Goal: Transaction & Acquisition: Purchase product/service

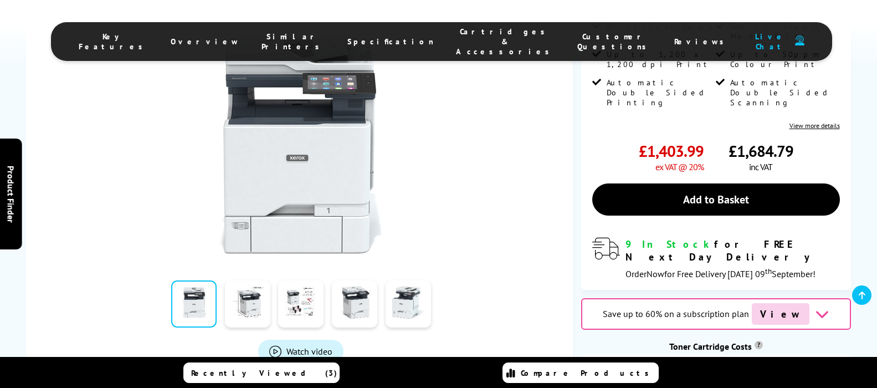
click at [808, 121] on link "View more details" at bounding box center [815, 125] width 50 height 8
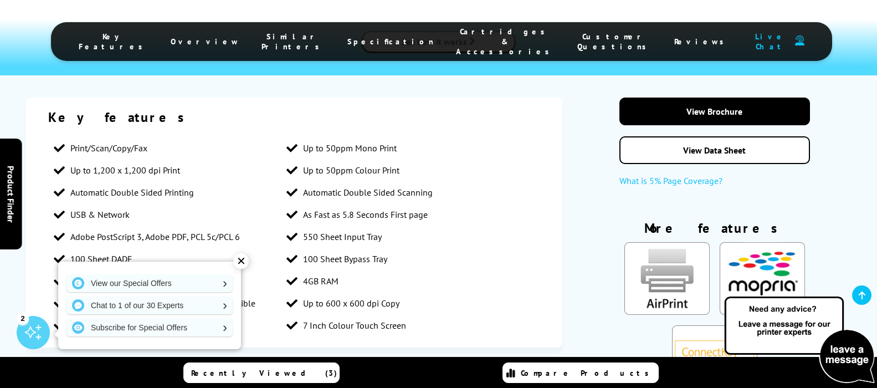
scroll to position [1788, 0]
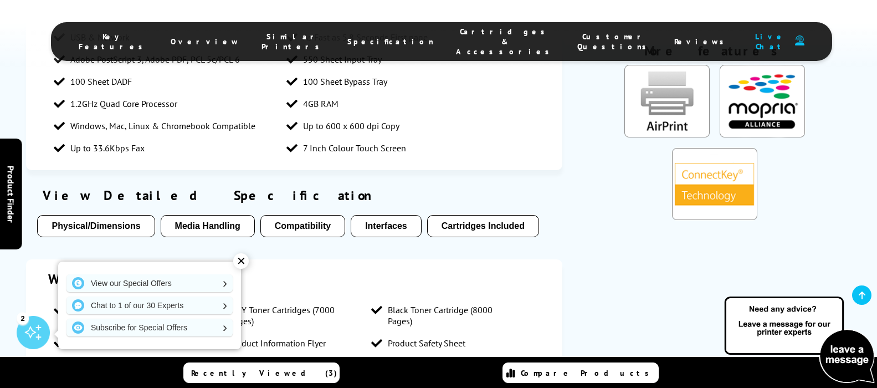
click at [236, 262] on div "✕" at bounding box center [241, 261] width 16 height 16
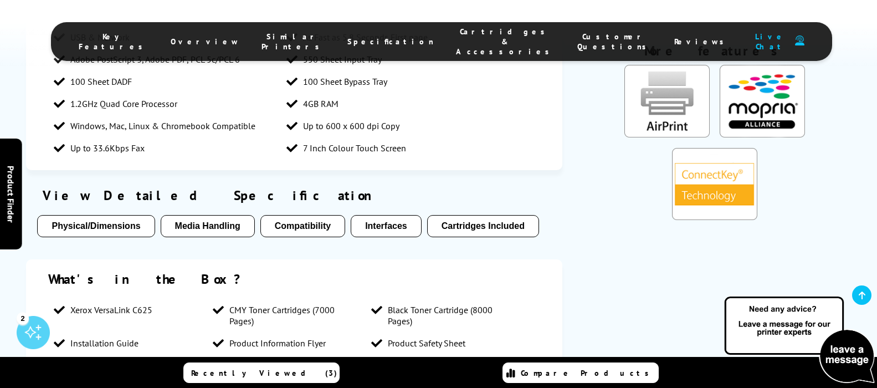
click at [95, 224] on li "Physical/Dimensions" at bounding box center [95, 229] width 117 height 28
click at [86, 217] on button "Physical/Dimensions" at bounding box center [95, 226] width 117 height 22
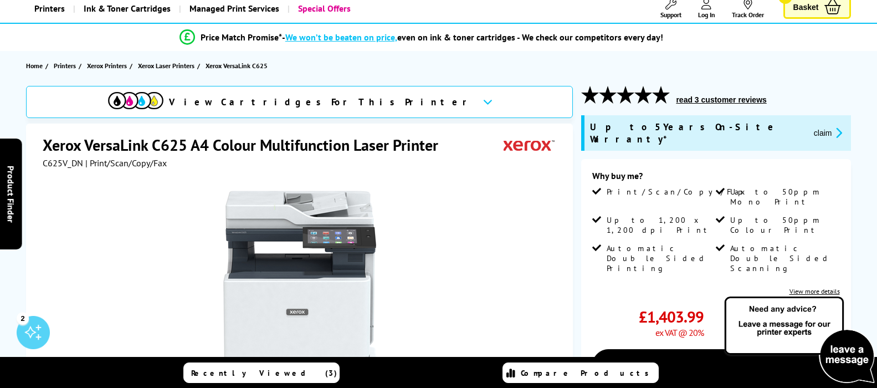
scroll to position [0, 0]
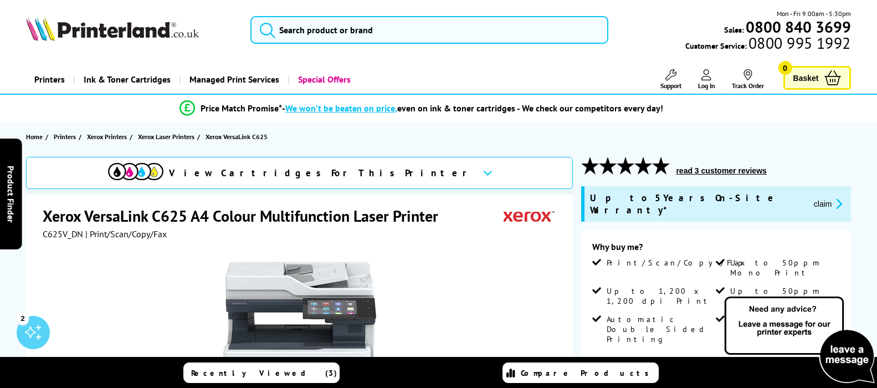
click at [310, 163] on div "View Cartridges For This Printer" at bounding box center [291, 173] width 366 height 20
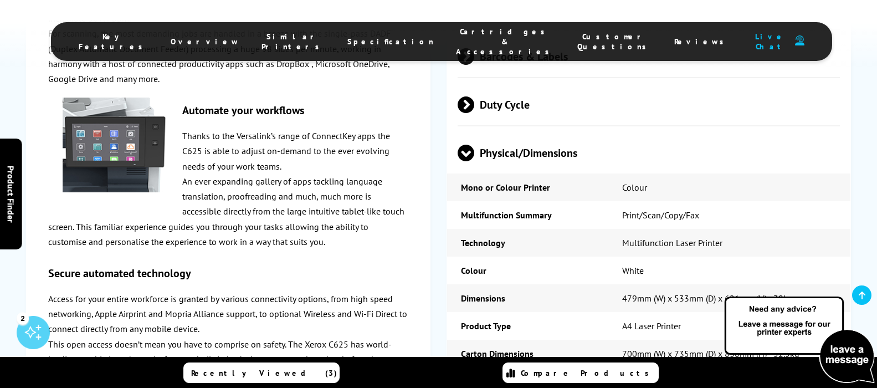
scroll to position [2935, 0]
